Goal: Transaction & Acquisition: Purchase product/service

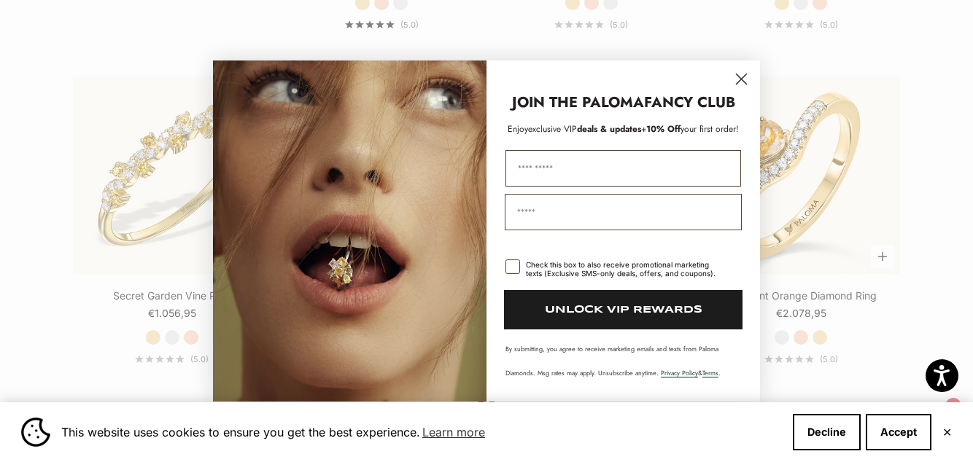
scroll to position [1384, 0]
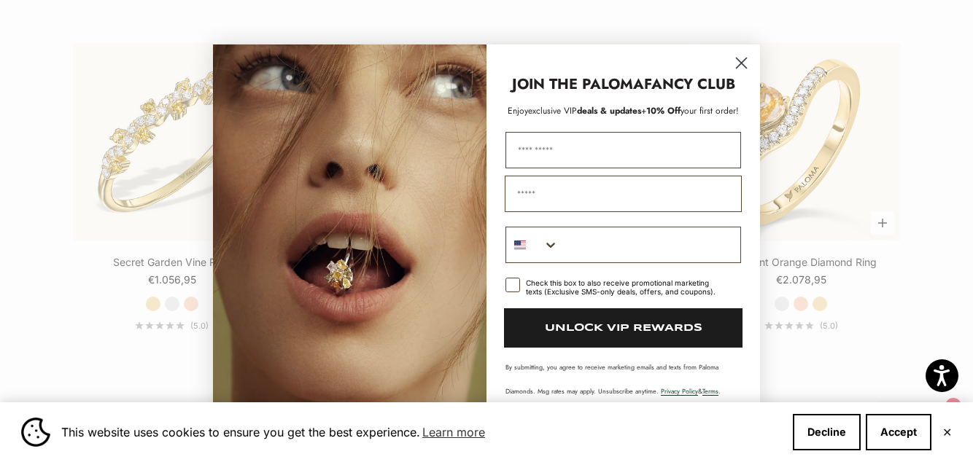
click at [743, 75] on circle "Close dialog" at bounding box center [741, 63] width 24 height 24
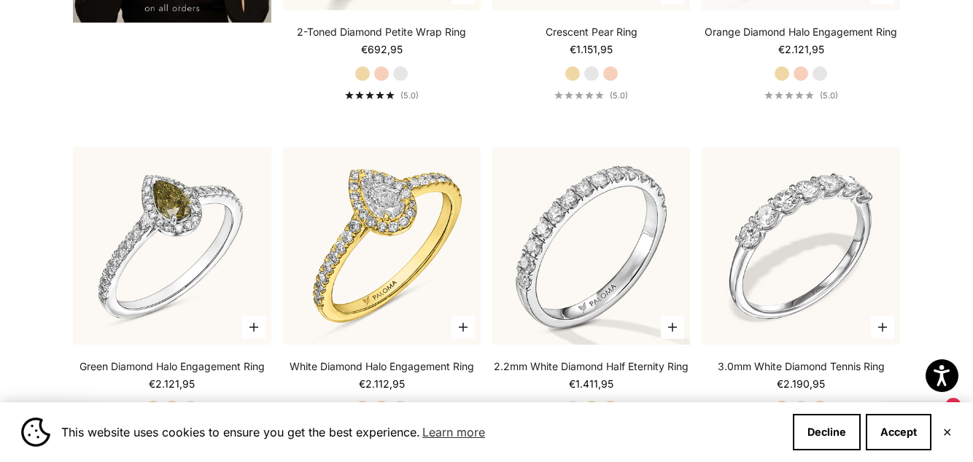
scroll to position [2776, 0]
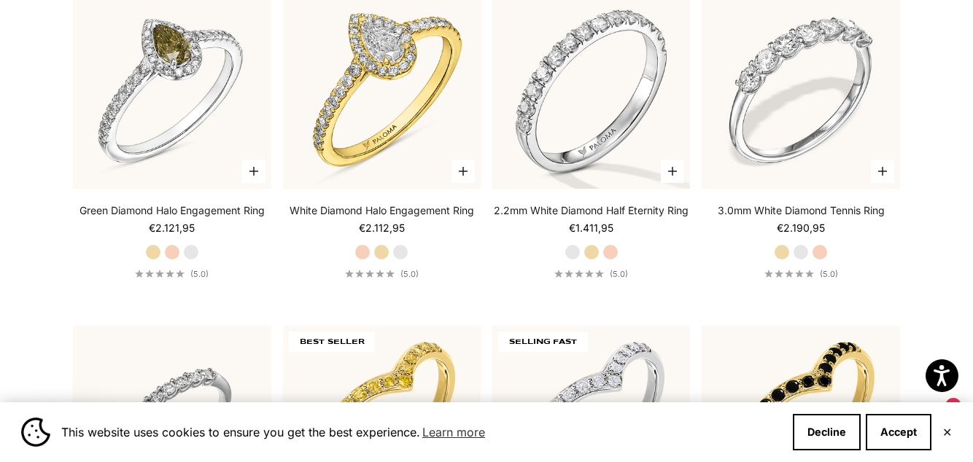
click at [759, 185] on video "#YellowGold\a#WhiteGold\a#RoseGold" at bounding box center [801, 90] width 218 height 218
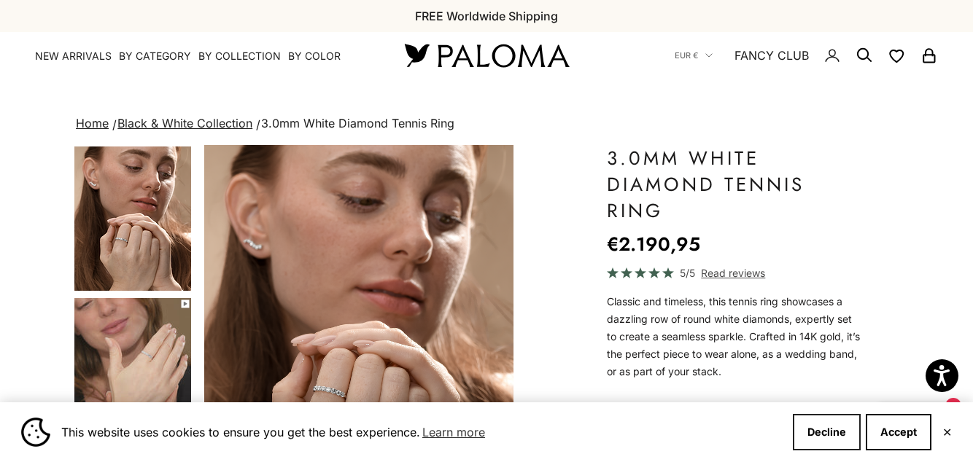
click at [817, 451] on button "Decline" at bounding box center [827, 432] width 68 height 36
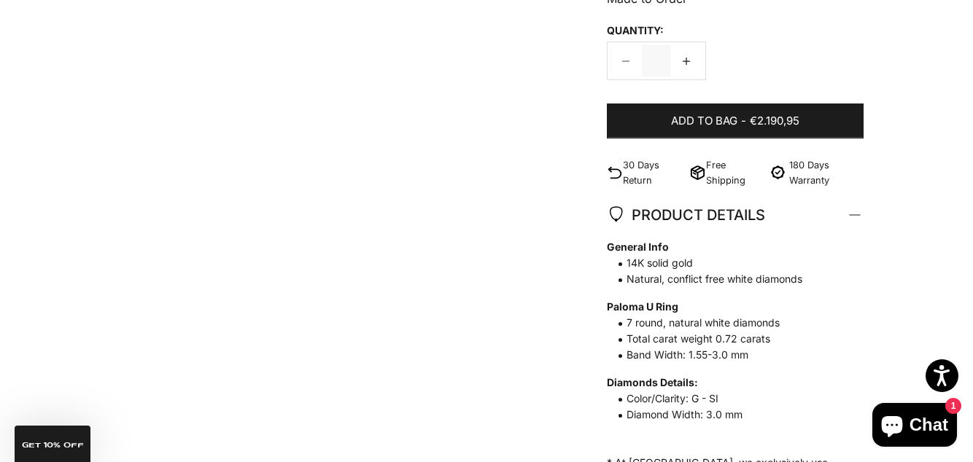
scroll to position [732, 0]
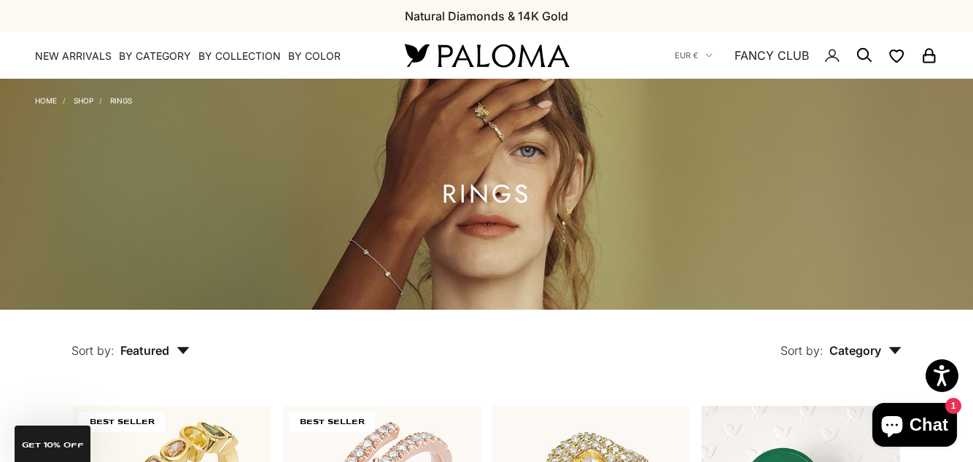
click at [66, 60] on link "NEW ARRIVALS" at bounding box center [73, 56] width 77 height 15
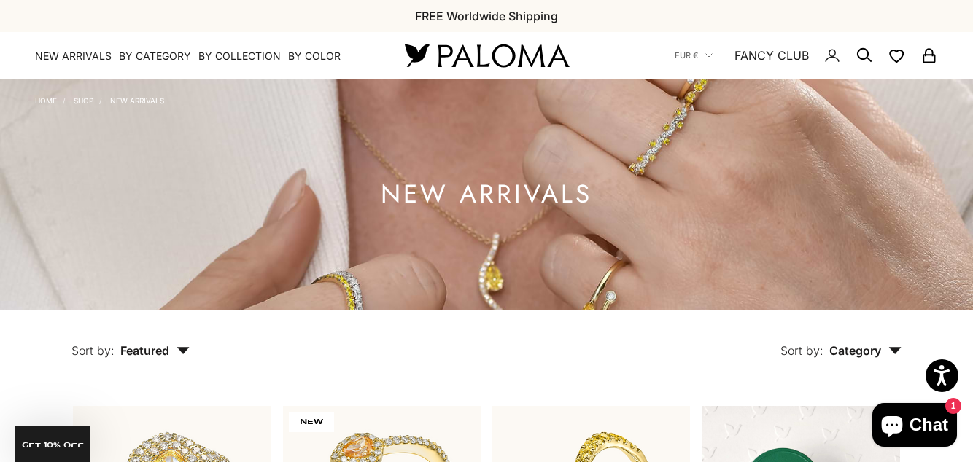
click at [146, 63] on summary "By Category" at bounding box center [155, 56] width 72 height 15
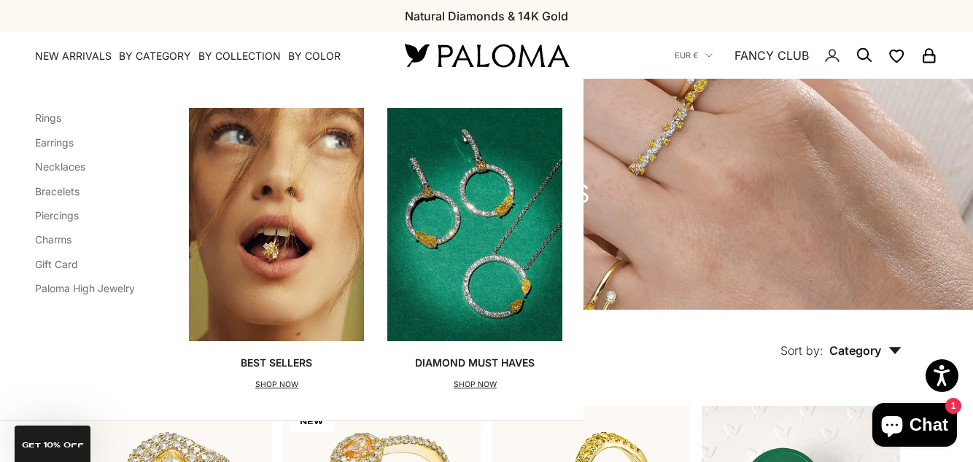
click at [50, 246] on link "Charms" at bounding box center [53, 239] width 36 height 12
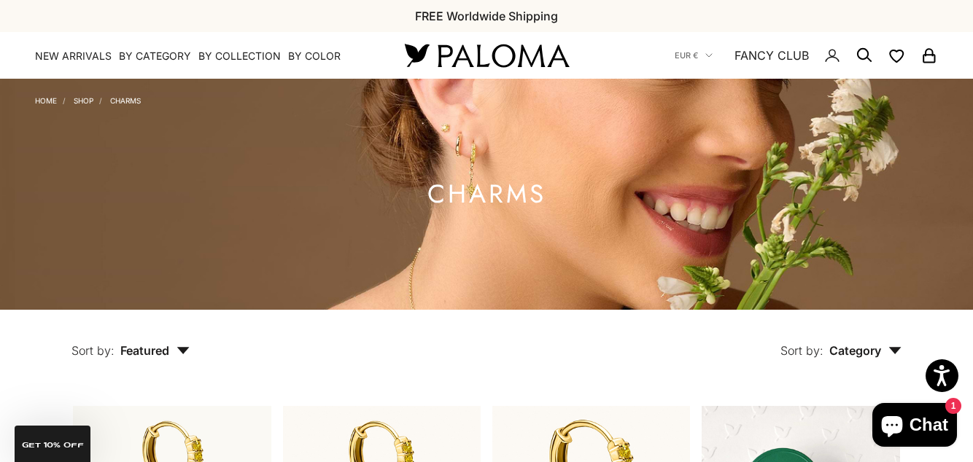
scroll to position [1, 0]
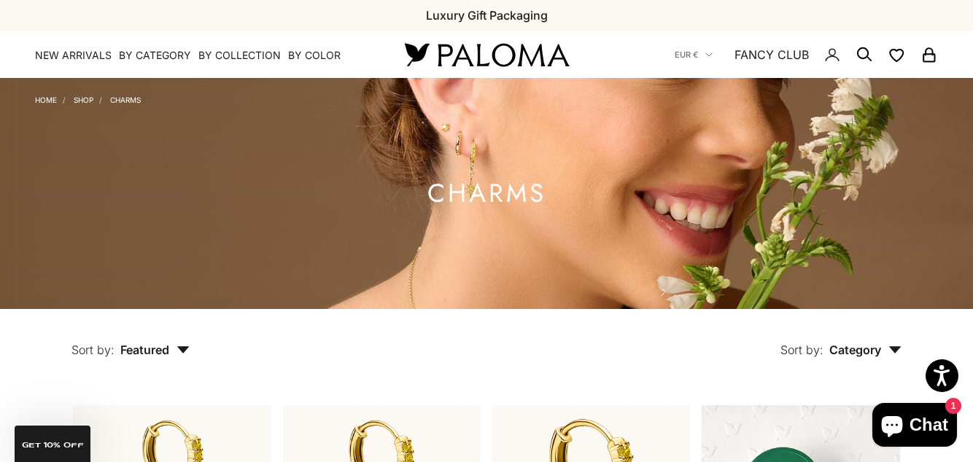
click at [160, 59] on summary "By Category" at bounding box center [155, 55] width 72 height 15
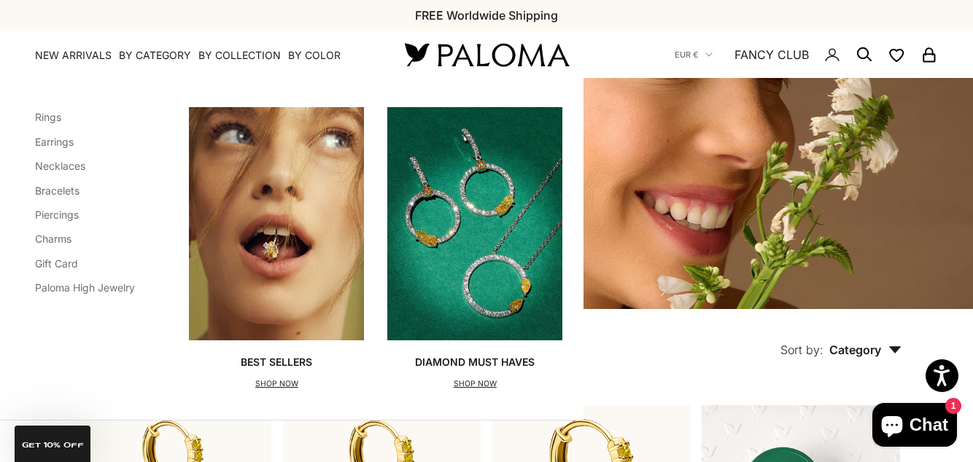
click at [112, 290] on link "Paloma High Jewelry" at bounding box center [85, 288] width 100 height 12
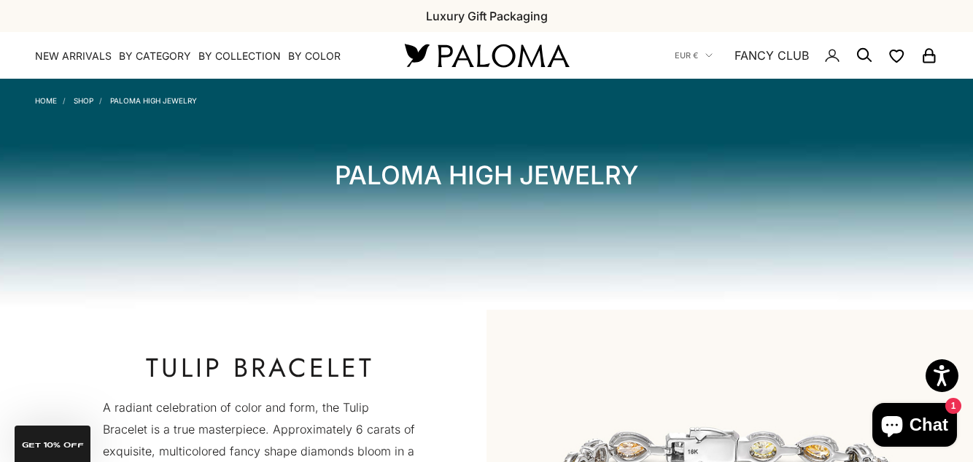
click at [160, 57] on summary "By Category" at bounding box center [155, 56] width 72 height 15
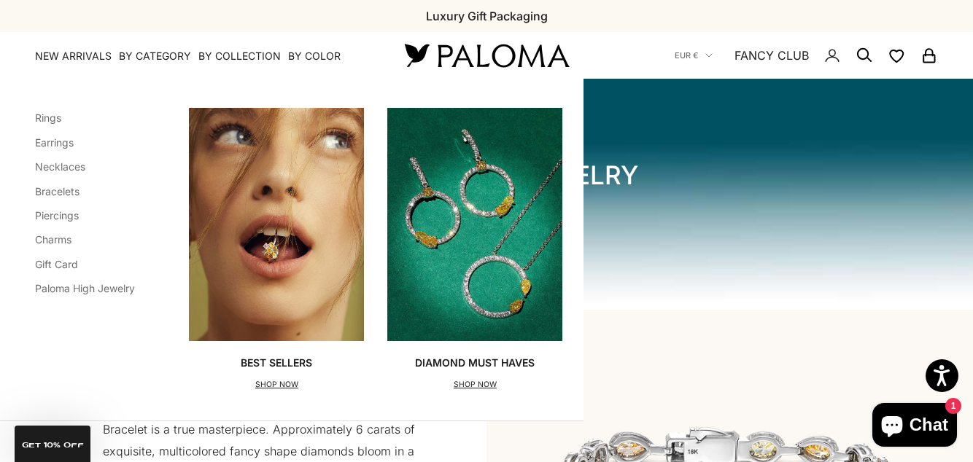
click at [60, 169] on link "Necklaces" at bounding box center [60, 166] width 50 height 12
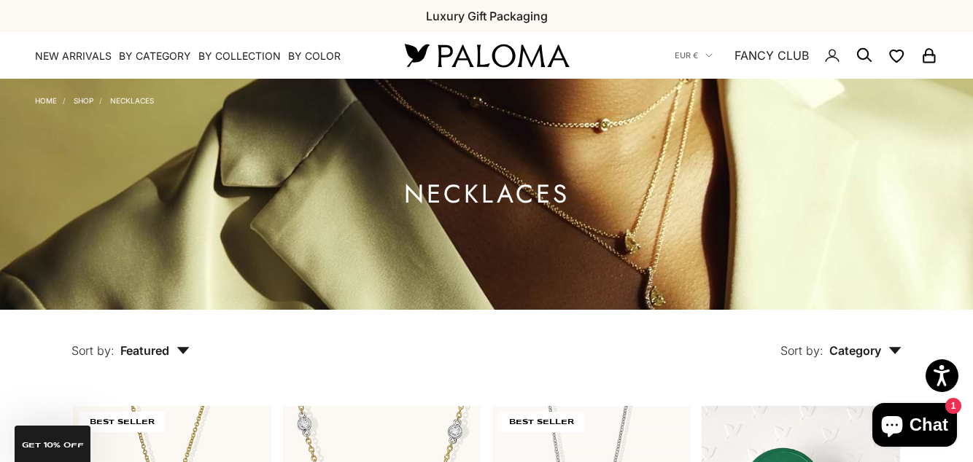
click at [165, 58] on summary "By Category" at bounding box center [155, 56] width 72 height 15
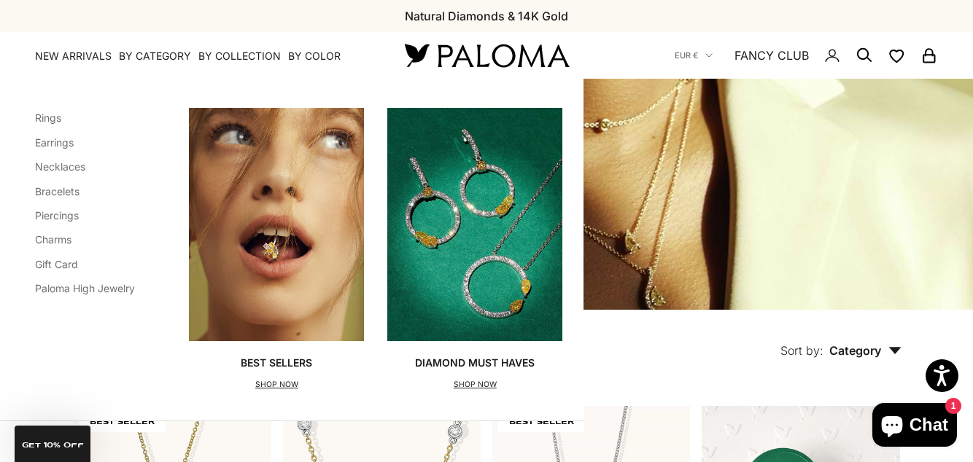
click at [58, 216] on link "Piercings" at bounding box center [57, 215] width 44 height 12
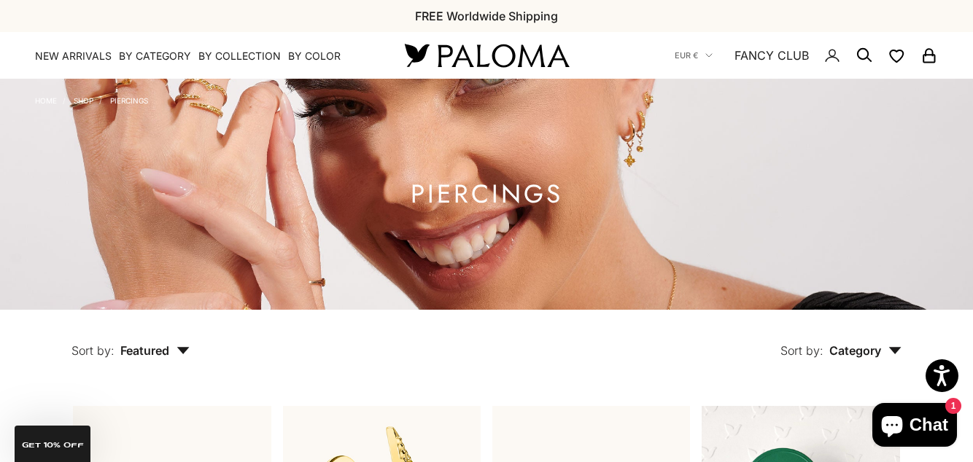
click at [163, 55] on summary "By Category" at bounding box center [155, 56] width 72 height 15
click at [254, 51] on summary "By Collection" at bounding box center [239, 56] width 82 height 15
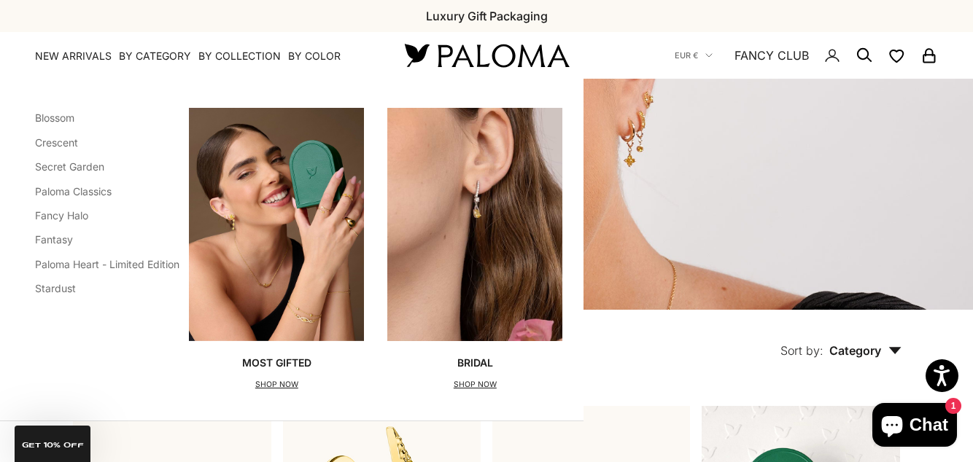
click at [134, 264] on link "Paloma Heart - Limited Edition" at bounding box center [107, 264] width 144 height 12
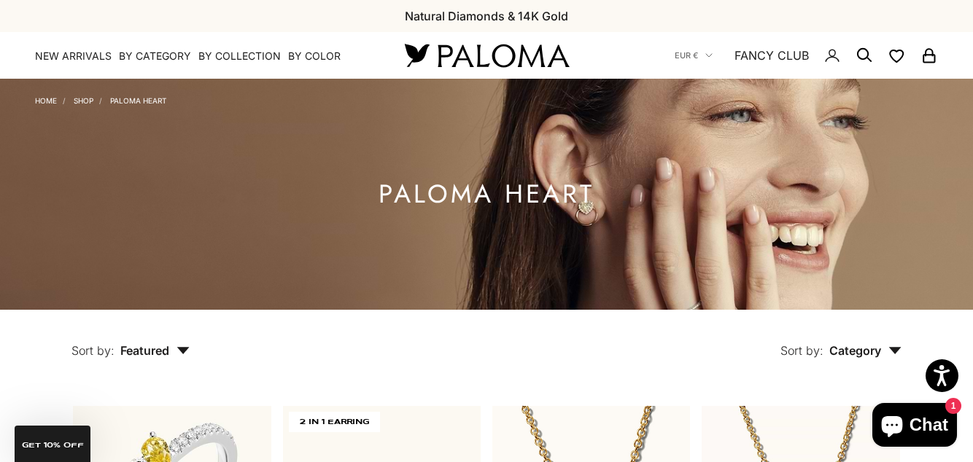
click at [251, 52] on summary "By Collection" at bounding box center [239, 56] width 82 height 15
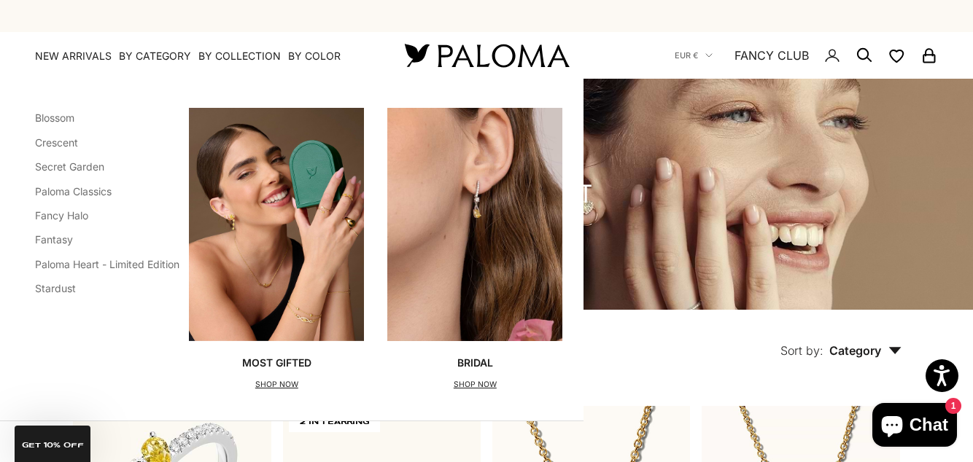
click at [54, 293] on link "Stardust" at bounding box center [55, 288] width 41 height 12
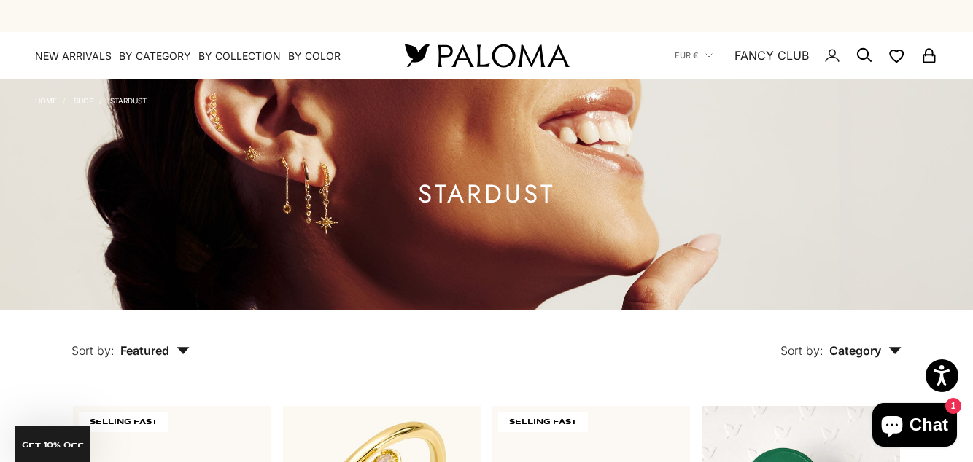
click at [248, 59] on summary "By Collection" at bounding box center [239, 56] width 82 height 15
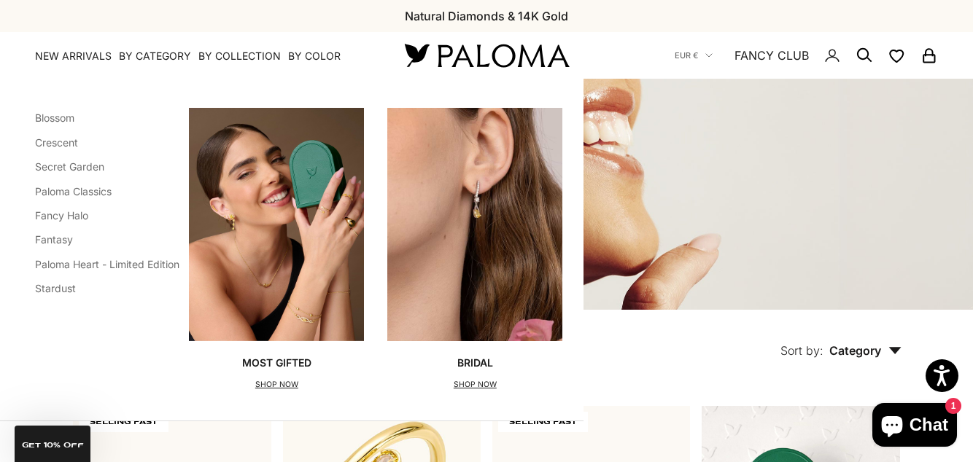
click at [61, 244] on link "Fantasy" at bounding box center [54, 239] width 38 height 12
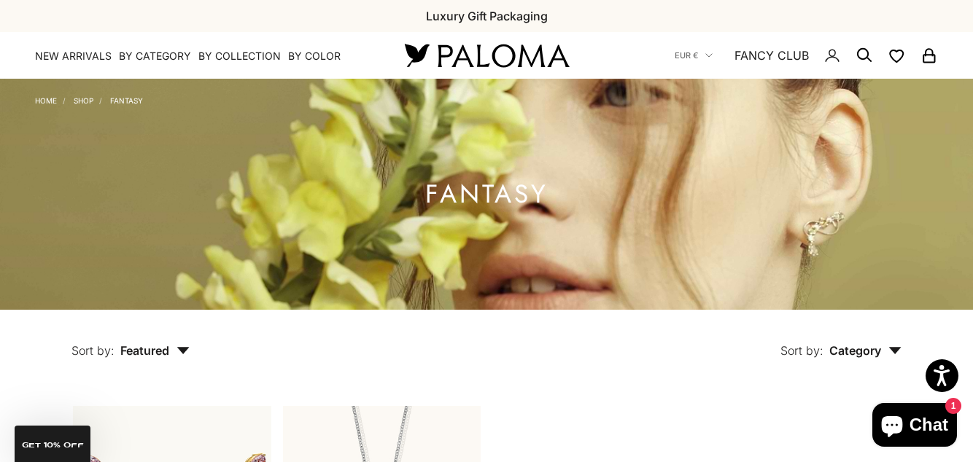
click at [245, 60] on summary "By Collection" at bounding box center [239, 56] width 82 height 15
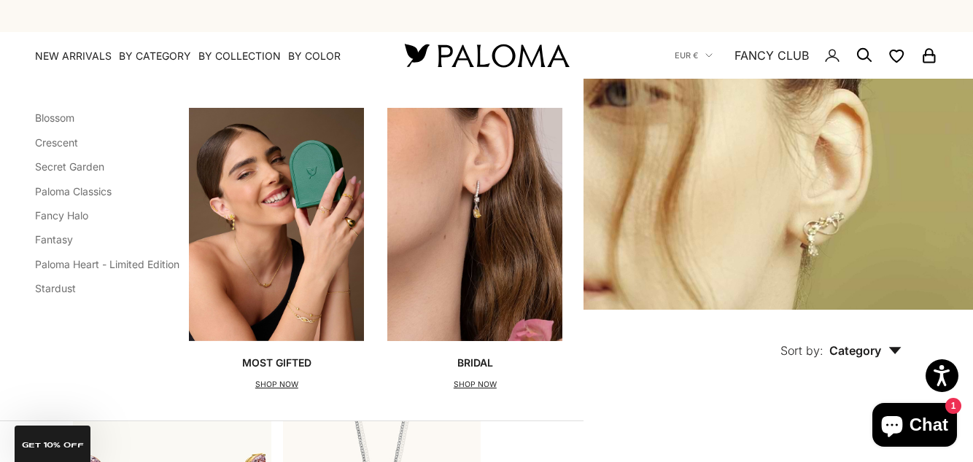
click at [71, 218] on link "Fancy Halo" at bounding box center [61, 215] width 53 height 12
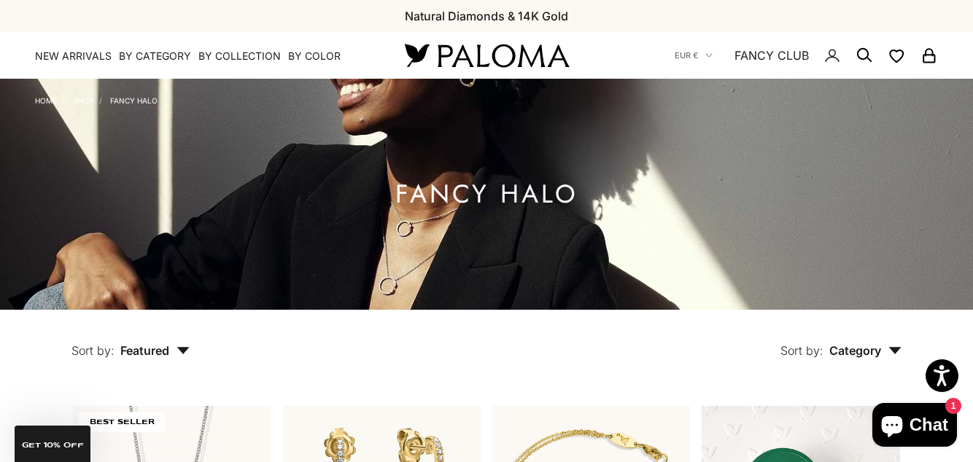
click at [242, 51] on summary "By Collection" at bounding box center [239, 56] width 82 height 15
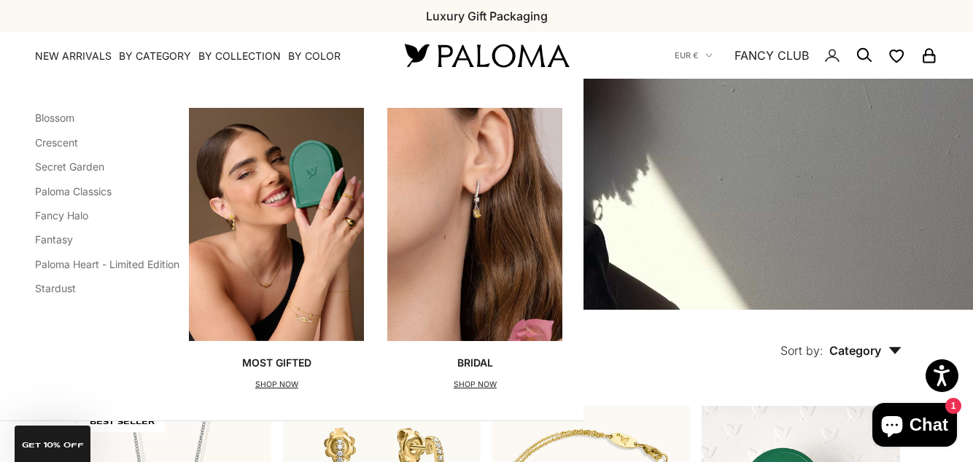
click at [106, 193] on link "Paloma Classics" at bounding box center [73, 191] width 77 height 12
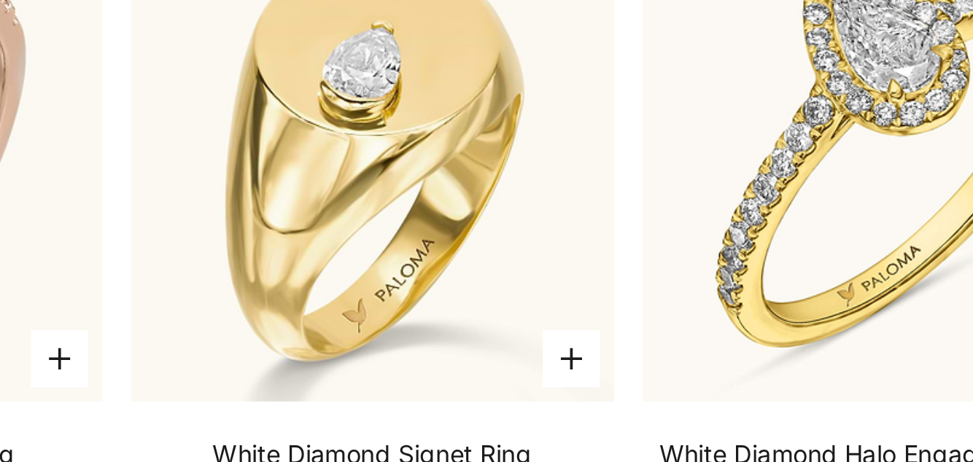
scroll to position [2048, 0]
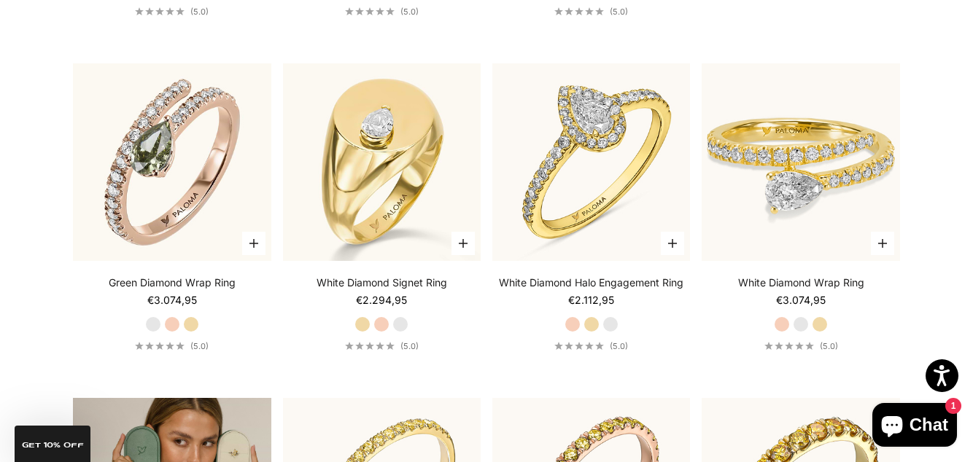
click at [389, 233] on img at bounding box center [382, 162] width 198 height 198
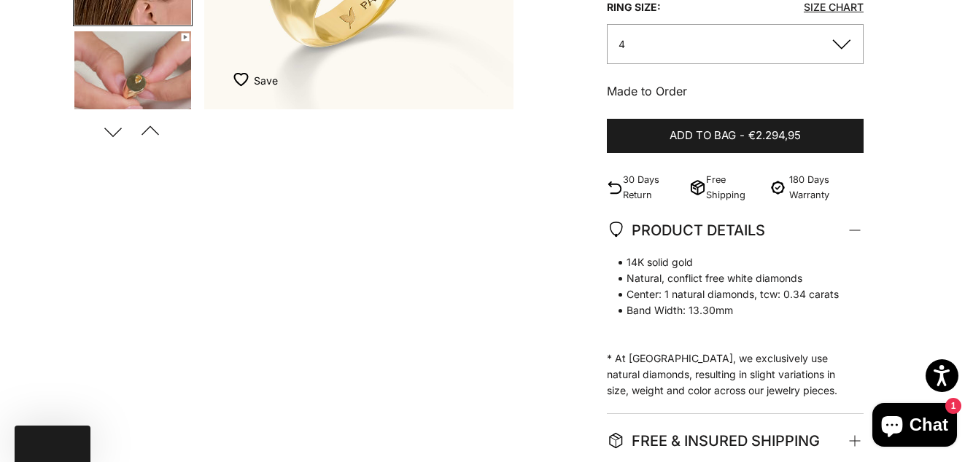
scroll to position [0, 326]
